Goal: Contribute content: Add original content to the website for others to see

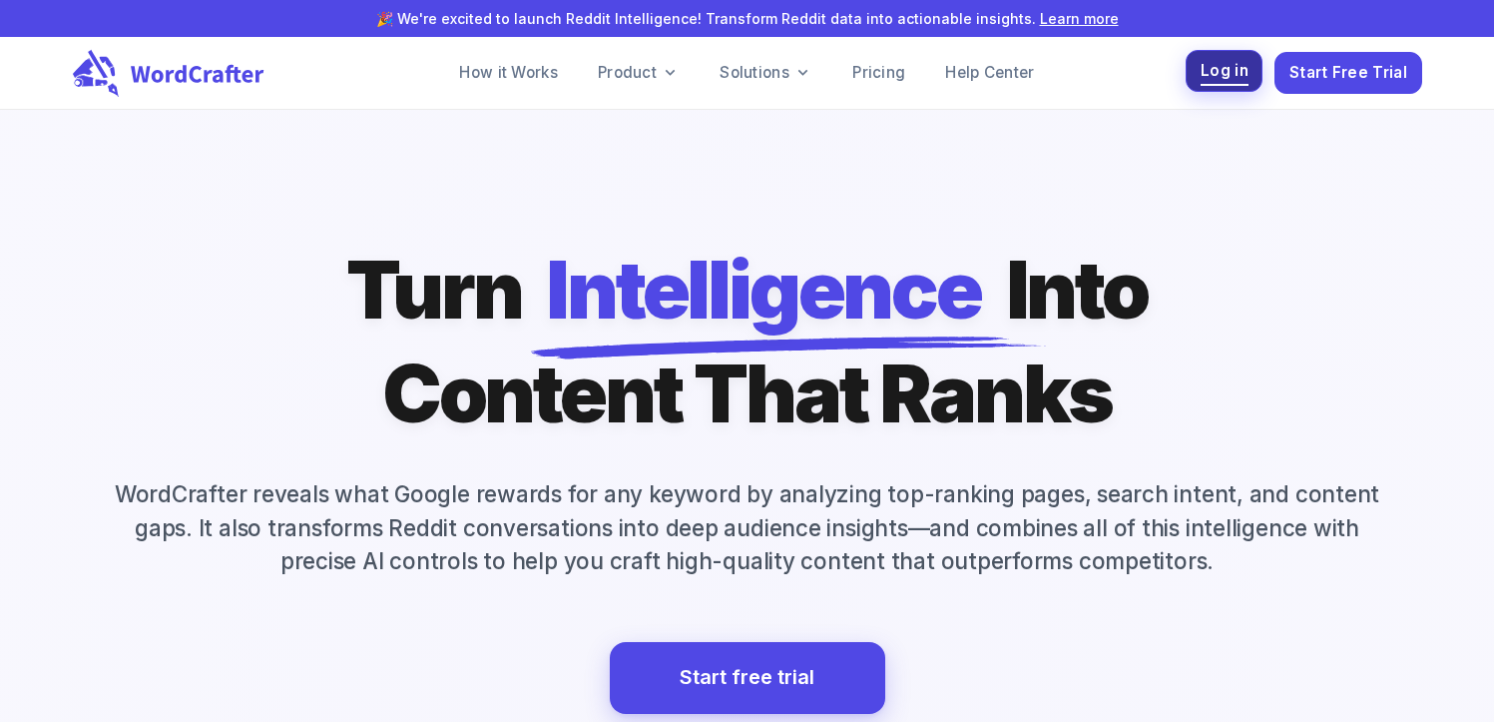
click at [1237, 60] on span "Log in" at bounding box center [1225, 71] width 48 height 27
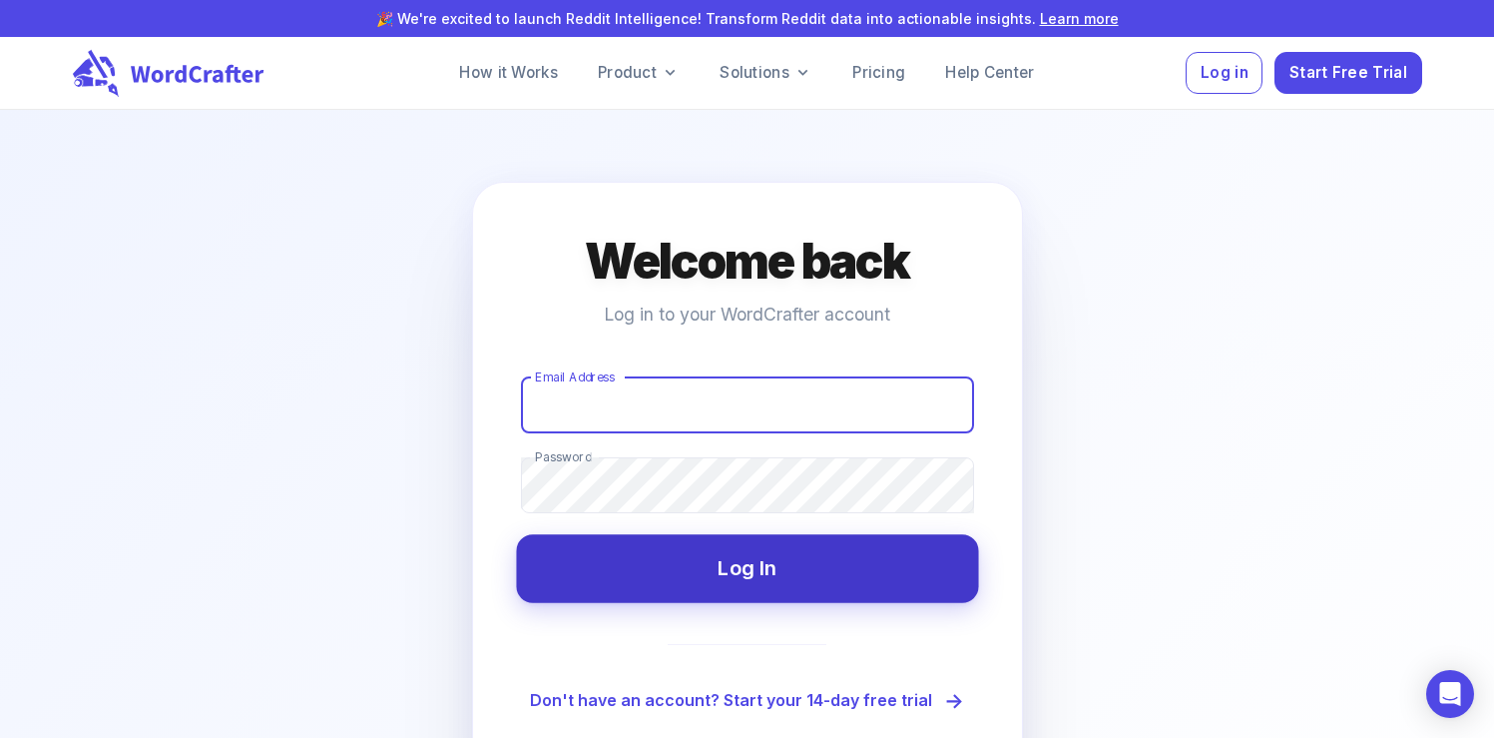
type input "[EMAIL_ADDRESS][DOMAIN_NAME]"
click at [727, 571] on button "Log In" at bounding box center [747, 568] width 462 height 68
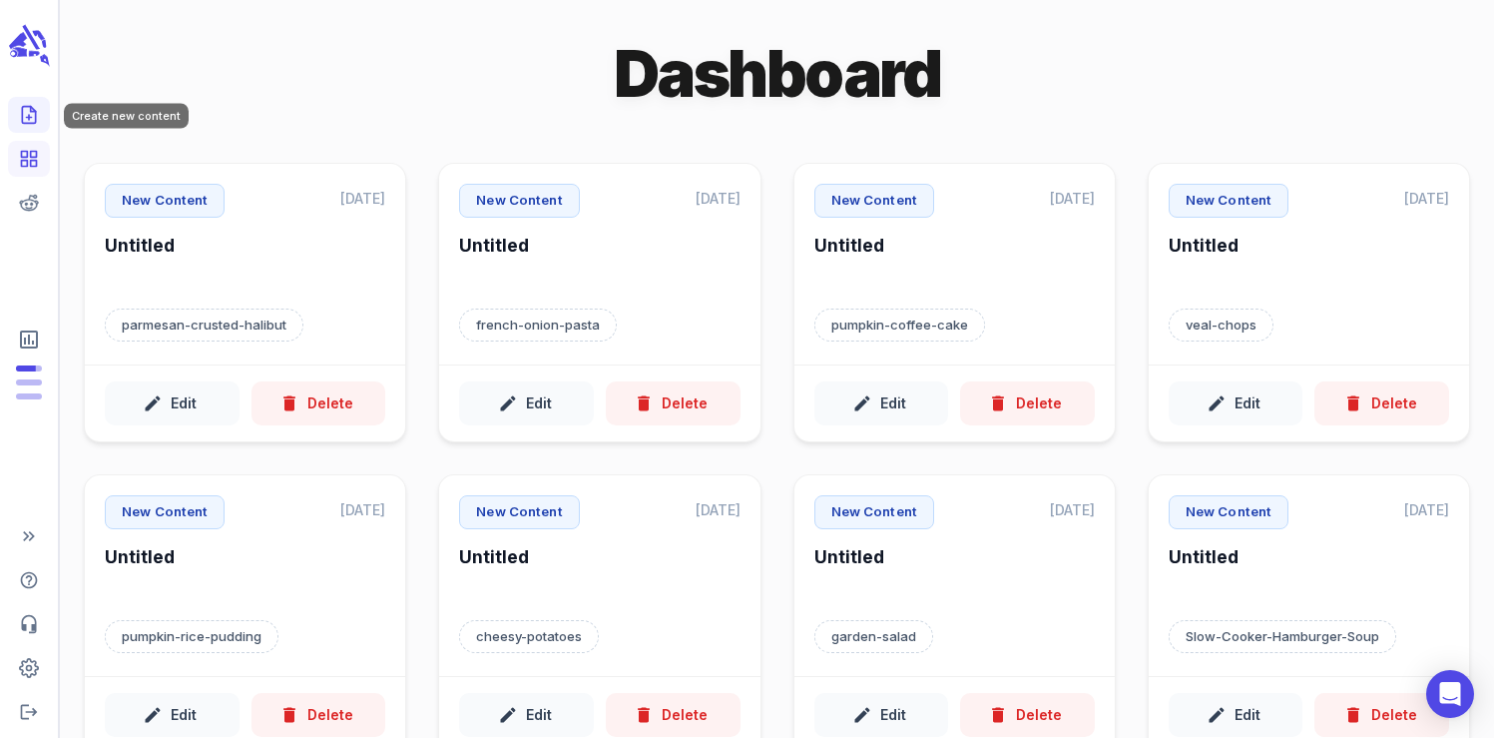
click at [33, 118] on icon "Create new content" at bounding box center [29, 115] width 20 height 20
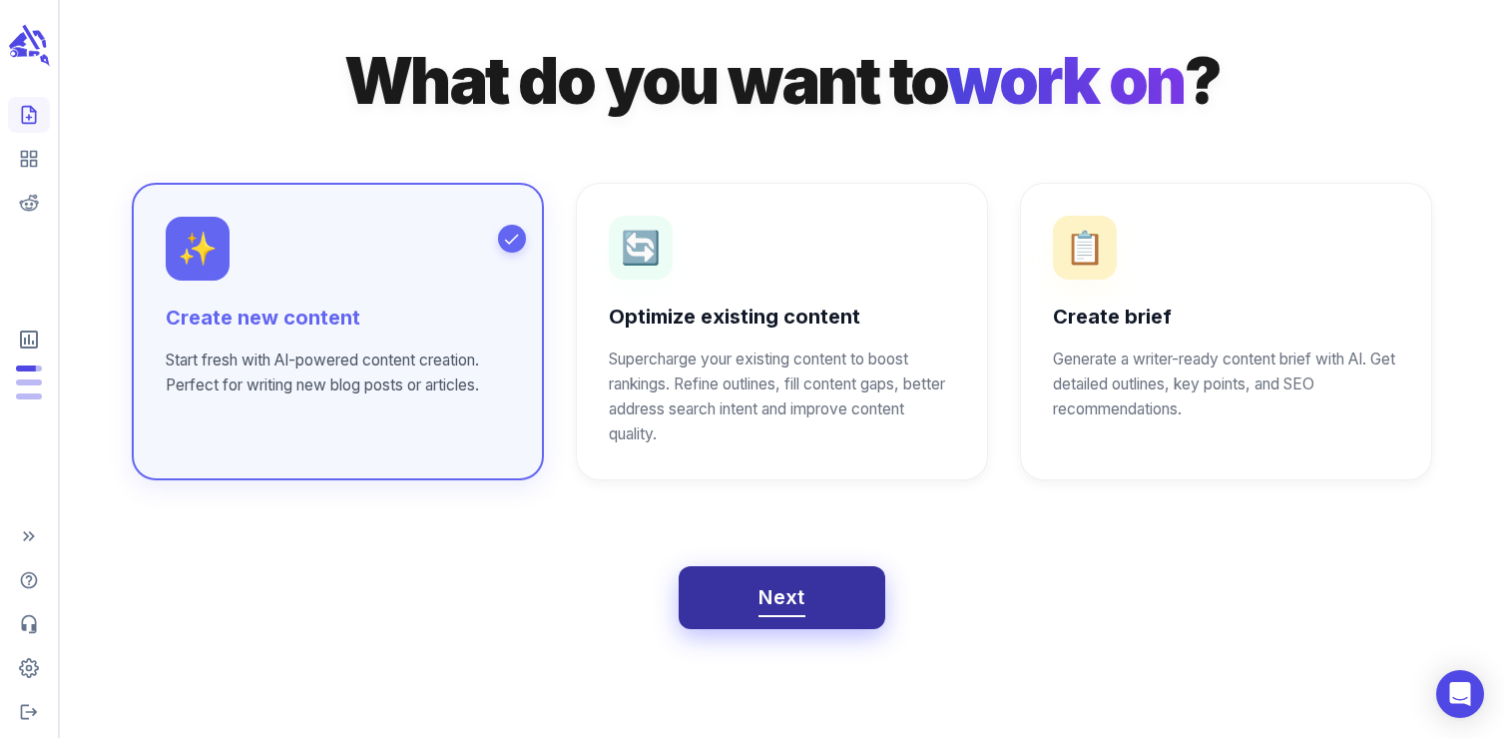
click at [770, 607] on span "Next" at bounding box center [782, 597] width 47 height 35
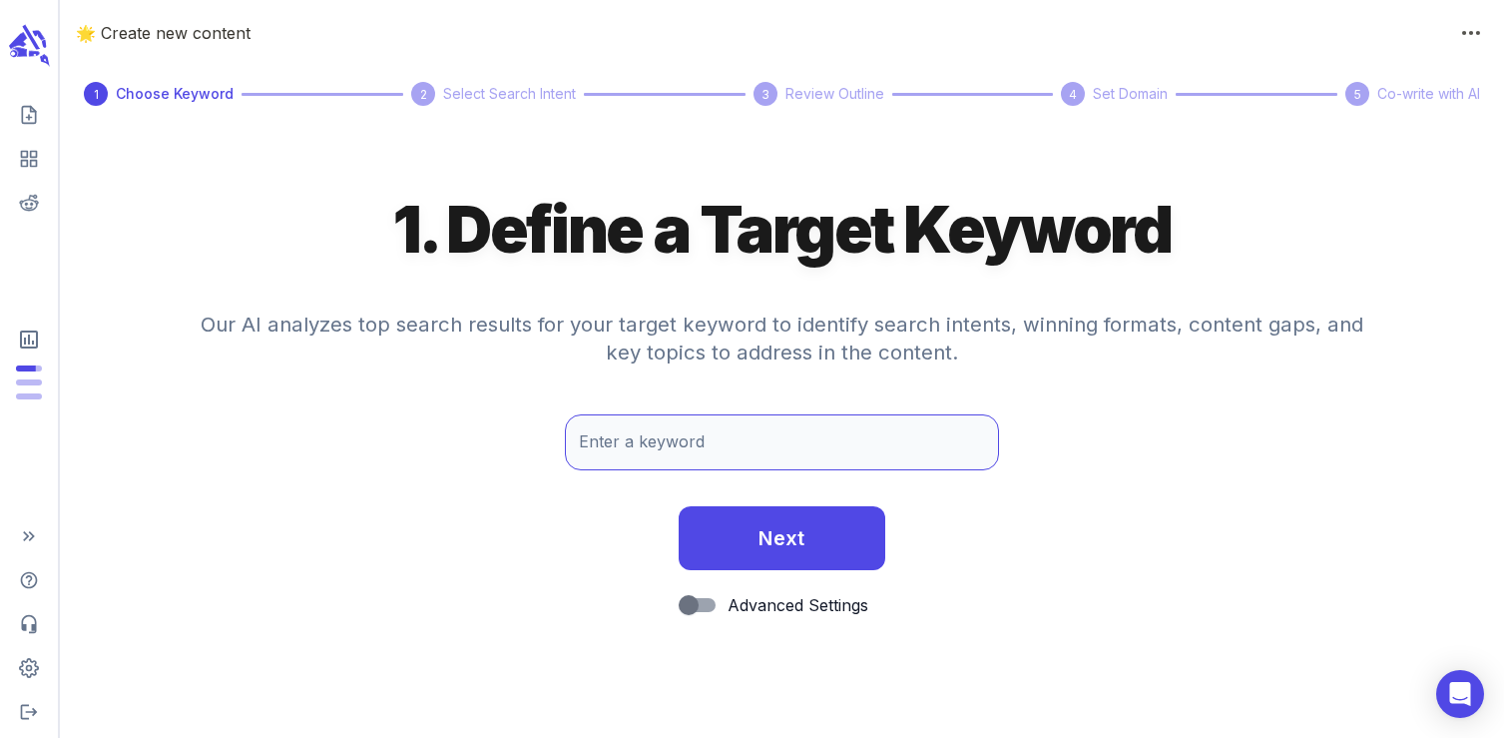
click at [681, 456] on input "Enter a keyword" at bounding box center [781, 442] width 433 height 56
paste input "[DATE] rice krispie treats"
drag, startPoint x: 614, startPoint y: 444, endPoint x: 550, endPoint y: 440, distance: 64.0
click at [550, 440] on div "Enter a keyword [DATE] rice krispie treats Enter a keyword" at bounding box center [782, 452] width 1444 height 76
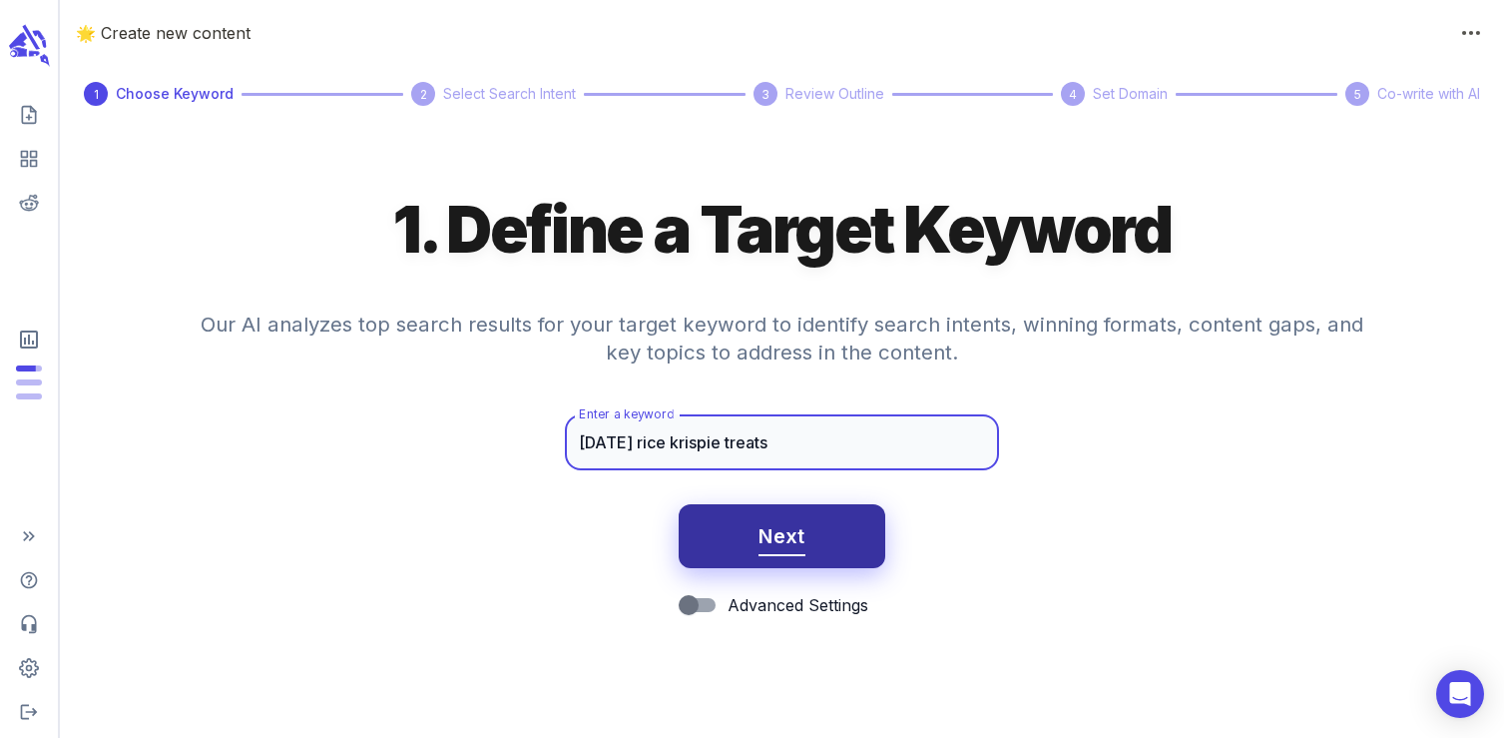
type input "[DATE] rice krispie treats"
click at [773, 524] on span "Next" at bounding box center [782, 536] width 47 height 35
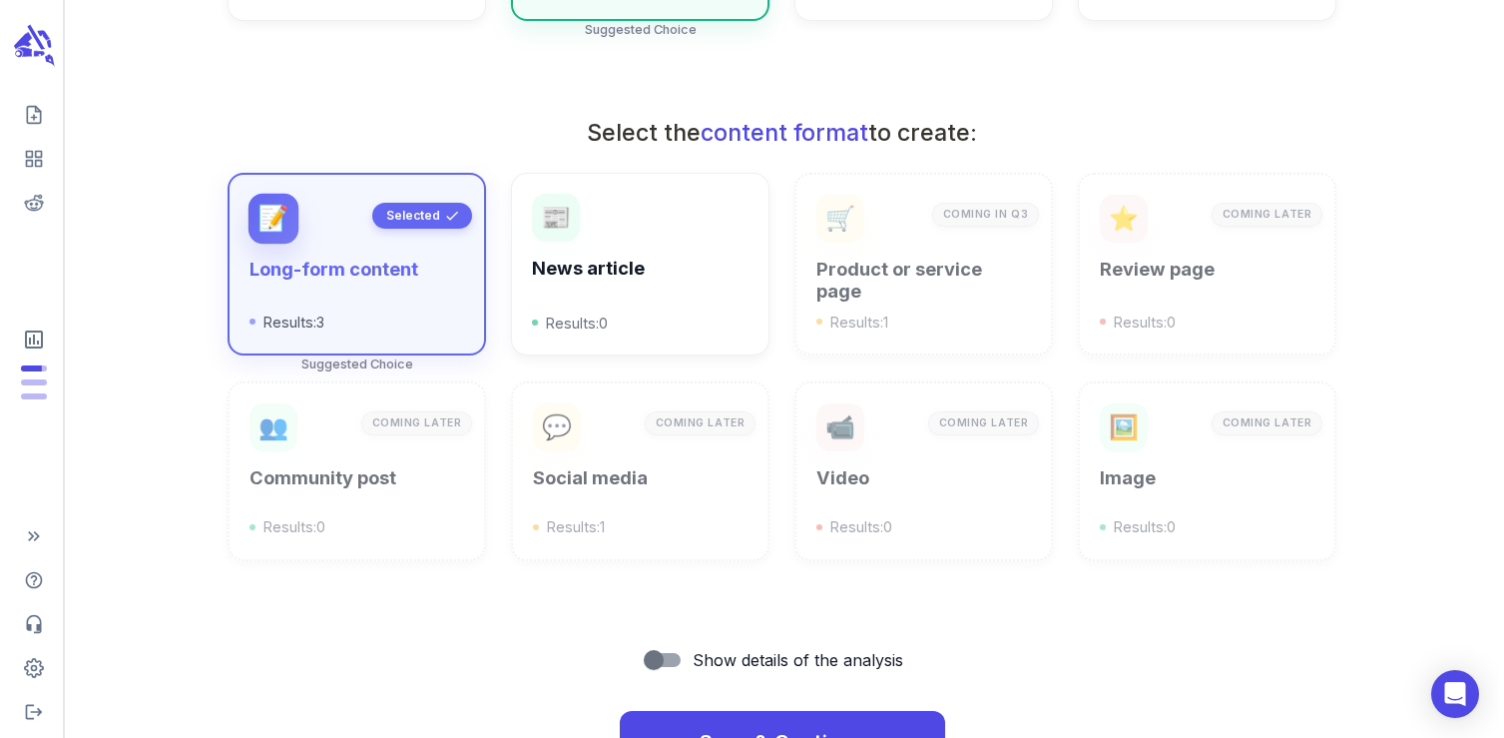
scroll to position [716, 0]
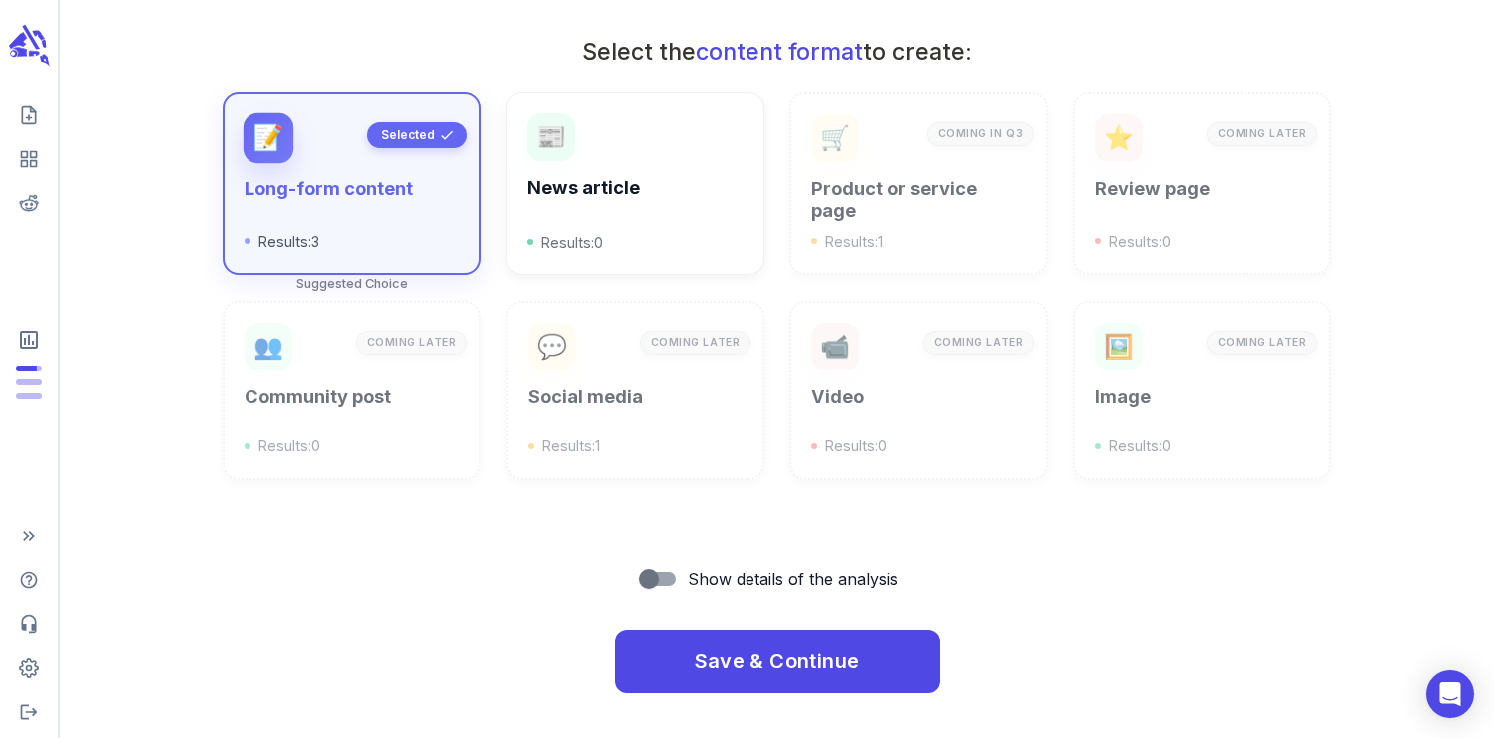
click at [749, 615] on div "Save & Continue" at bounding box center [777, 654] width 1402 height 80
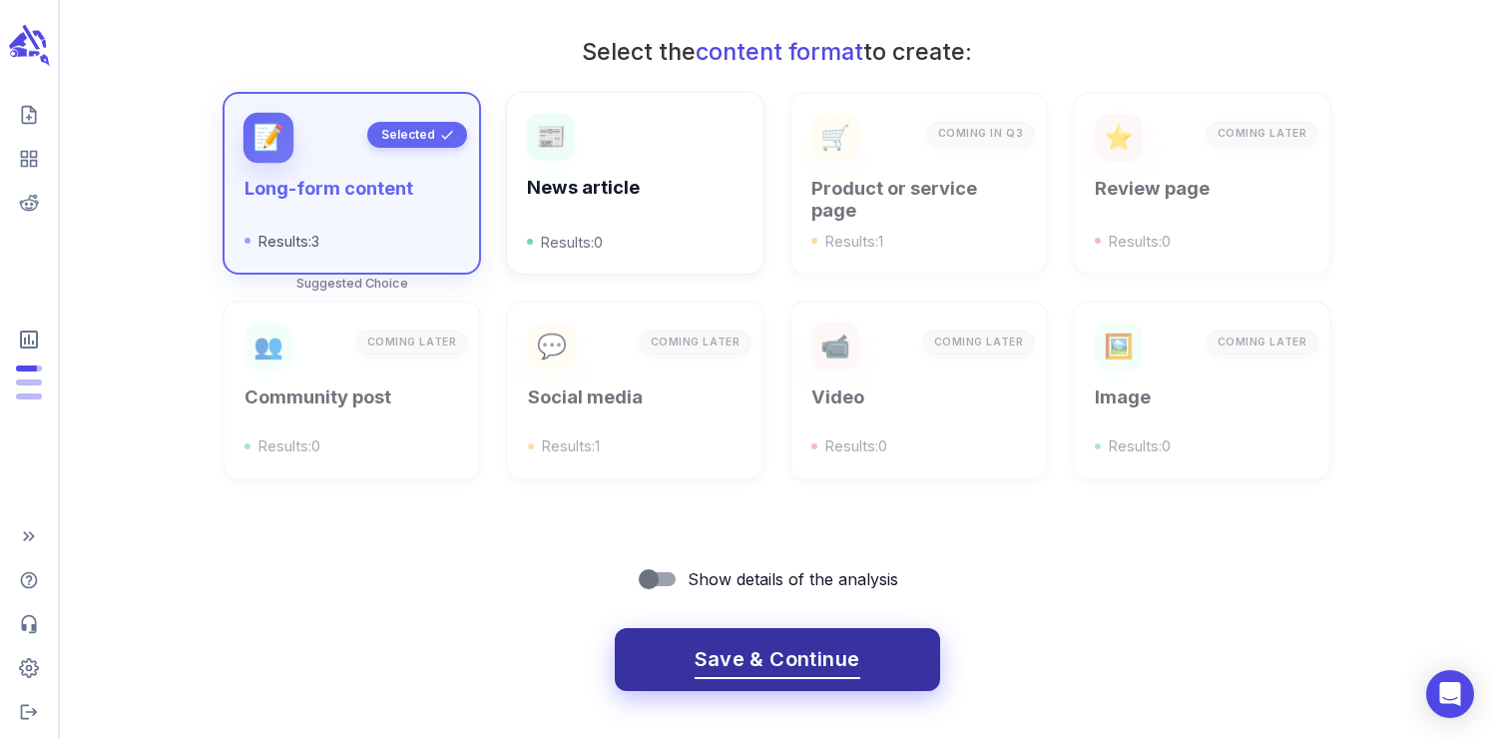
click at [760, 633] on button "Save & Continue" at bounding box center [777, 660] width 325 height 64
